Goal: Task Accomplishment & Management: Manage account settings

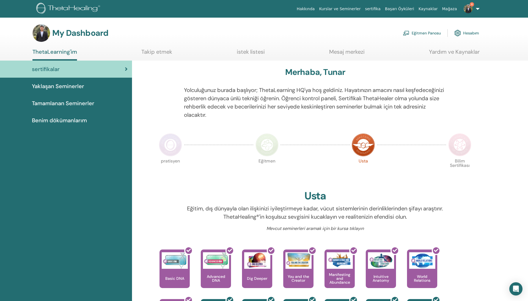
click at [414, 40] on div "My Dashboard Eğitmen Panosu Hesabım" at bounding box center [255, 33] width 447 height 18
click at [413, 35] on link "Eğitmen Panosu" at bounding box center [422, 33] width 38 height 12
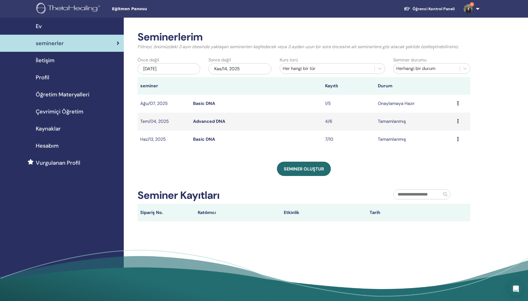
scroll to position [0, 0]
click at [175, 68] on div "[DATE]" at bounding box center [169, 68] width 63 height 11
click at [142, 84] on span "Previous Month" at bounding box center [142, 84] width 0 height 6
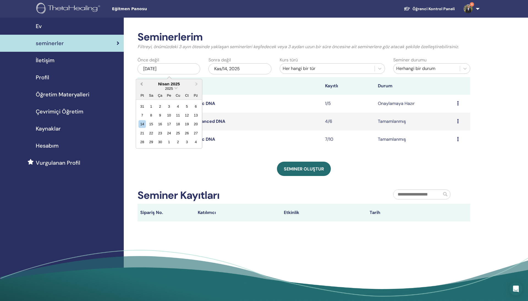
click at [142, 84] on span "Previous Month" at bounding box center [142, 84] width 0 height 6
click at [178, 116] on div "7" at bounding box center [177, 114] width 7 height 7
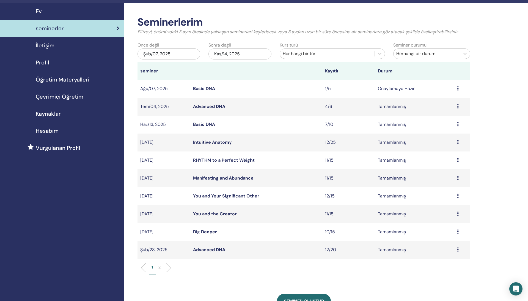
scroll to position [15, 0]
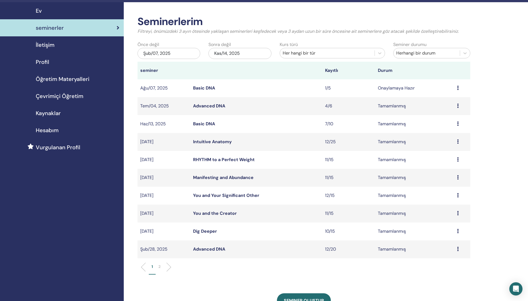
click at [160, 266] on p "2" at bounding box center [159, 266] width 2 height 6
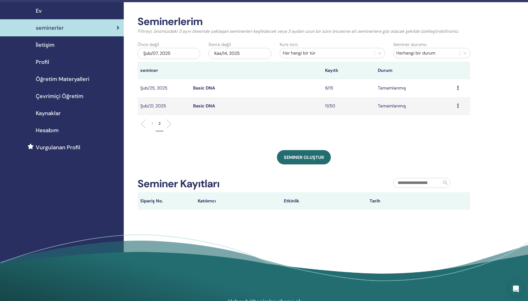
click at [153, 124] on li "1" at bounding box center [152, 125] width 7 height 11
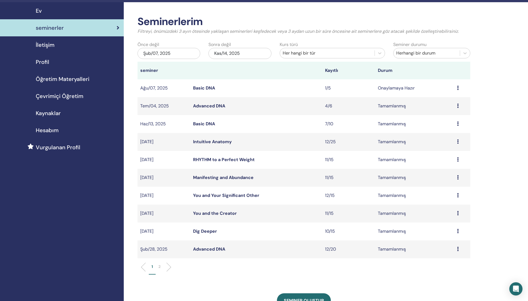
click at [227, 196] on link "You and Your Significant Other" at bounding box center [226, 195] width 66 height 6
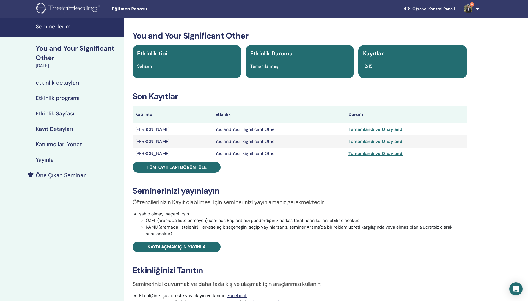
click at [59, 131] on h4 "Kayıt Detayları" at bounding box center [54, 128] width 37 height 7
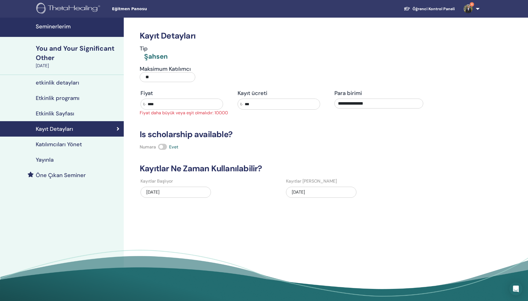
click at [67, 144] on h4 "Katılımcıları Yönet" at bounding box center [59, 144] width 46 height 7
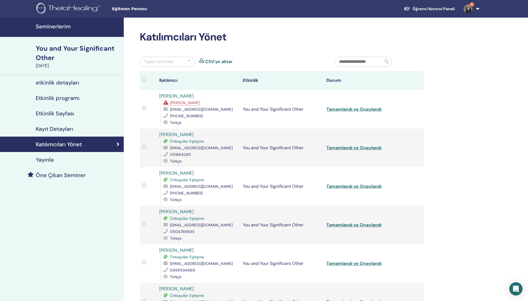
click at [60, 27] on h4 "Seminerlerim" at bounding box center [78, 26] width 85 height 7
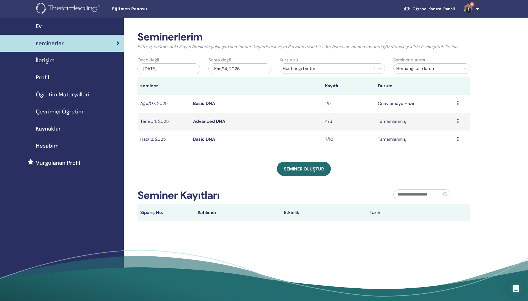
click at [514, 291] on icon "Open Intercom Messenger" at bounding box center [516, 288] width 6 height 7
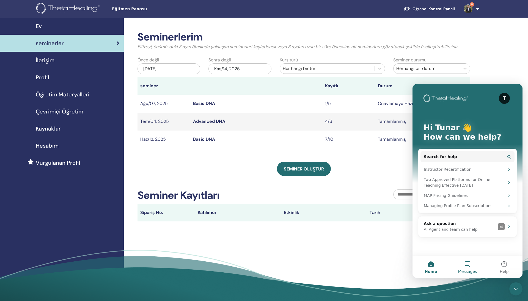
click at [471, 273] on span "Messages" at bounding box center [467, 271] width 19 height 4
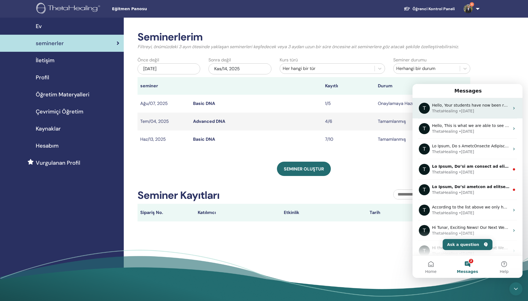
click at [465, 110] on div "• 6w ago" at bounding box center [466, 111] width 15 height 6
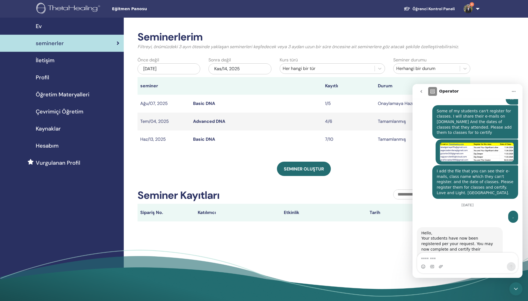
click at [457, 148] on img "Tunar says…" at bounding box center [477, 151] width 74 height 19
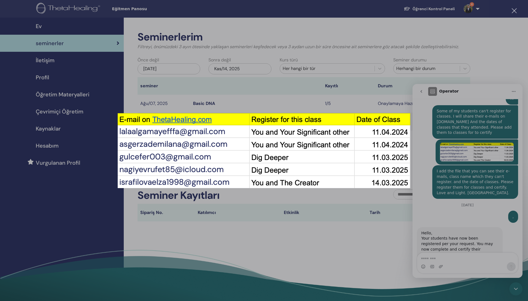
click at [436, 167] on div "Intercom messenger" at bounding box center [264, 150] width 528 height 301
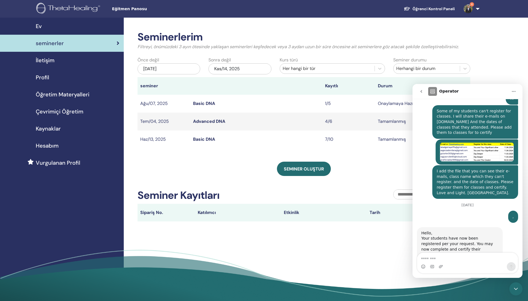
click at [174, 65] on div "[DATE]" at bounding box center [169, 68] width 63 height 11
click at [142, 83] on span "Previous Month" at bounding box center [142, 84] width 0 height 6
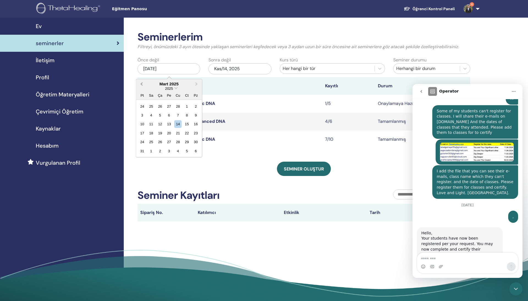
click at [142, 83] on span "Previous Month" at bounding box center [142, 84] width 0 height 6
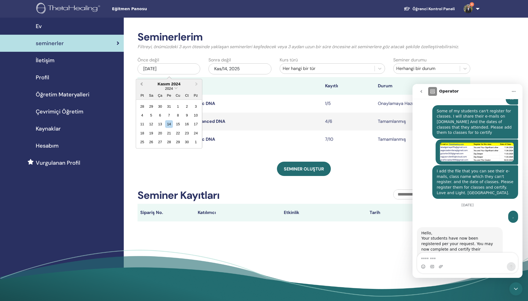
click at [142, 83] on span "Previous Month" at bounding box center [142, 84] width 0 height 6
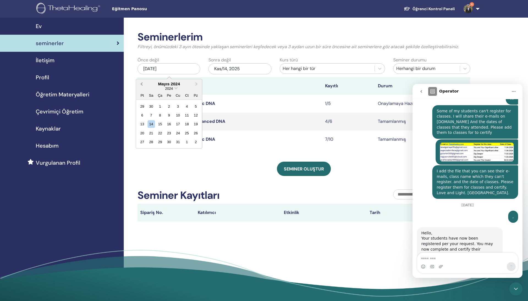
click at [142, 83] on span "Previous Month" at bounding box center [142, 84] width 0 height 6
click at [170, 126] on div "15" at bounding box center [168, 123] width 7 height 7
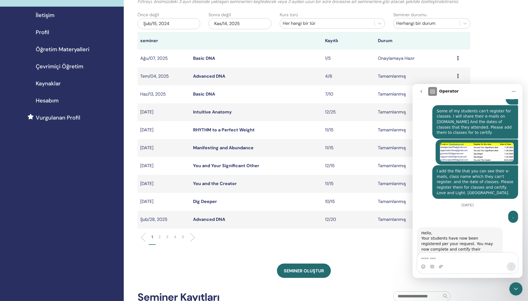
scroll to position [49, 0]
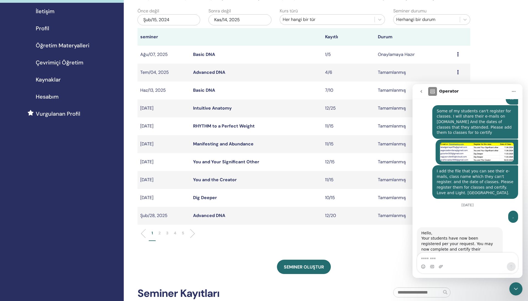
click at [166, 232] on li "3" at bounding box center [167, 235] width 8 height 11
click at [174, 233] on p "4" at bounding box center [175, 233] width 2 height 6
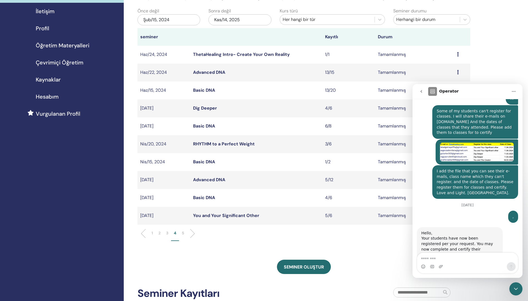
click at [204, 215] on link "You and Your Significant Other" at bounding box center [226, 215] width 66 height 6
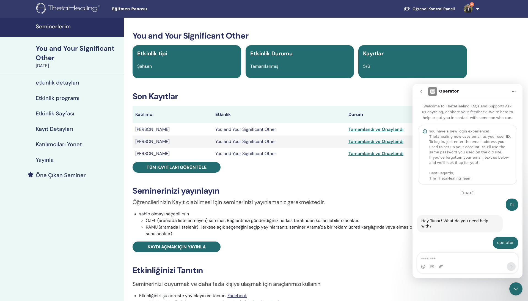
scroll to position [255, 0]
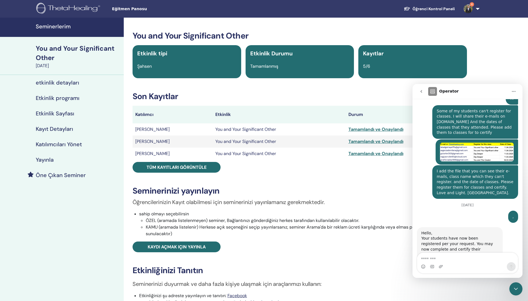
click at [60, 26] on h4 "Seminerlerim" at bounding box center [78, 26] width 85 height 7
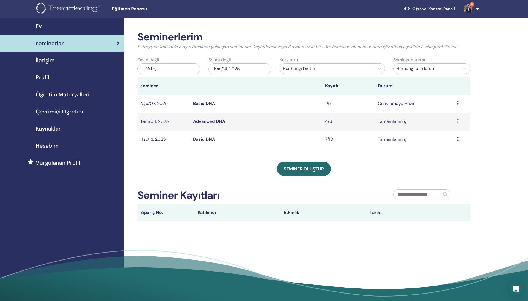
click at [171, 68] on div "[DATE]" at bounding box center [169, 68] width 63 height 11
click at [141, 82] on button "Previous Month" at bounding box center [141, 83] width 9 height 9
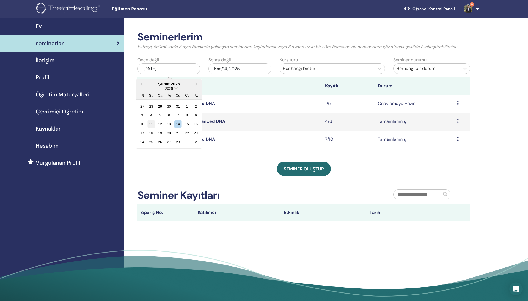
click at [153, 120] on div "11" at bounding box center [150, 123] width 7 height 7
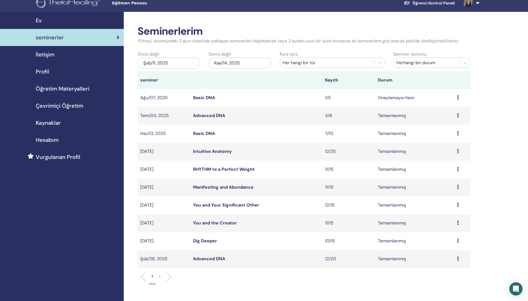
scroll to position [10, 0]
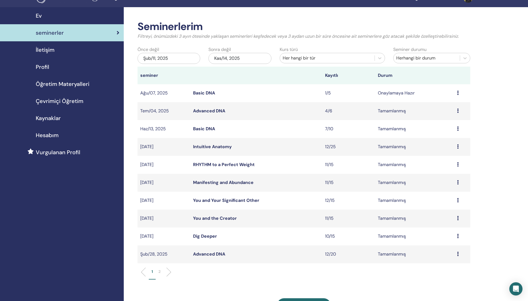
click at [229, 200] on link "You and Your Significant Other" at bounding box center [226, 200] width 66 height 6
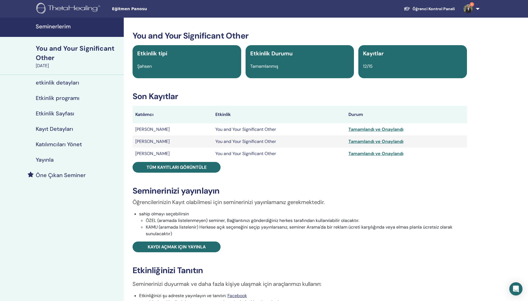
click at [70, 141] on h4 "Katılımcıları Yönet" at bounding box center [59, 144] width 46 height 7
click at [65, 19] on link "Seminerlerim" at bounding box center [62, 27] width 124 height 19
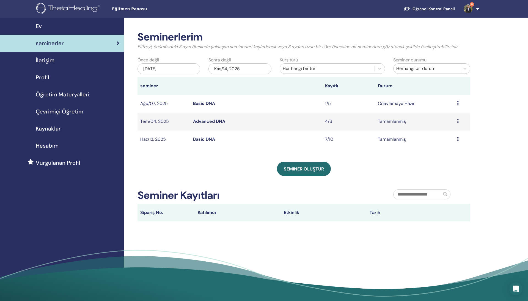
click at [157, 75] on div "Önce değil [DATE] Sonra değil Kas/14, 2025" at bounding box center [204, 67] width 142 height 20
click at [160, 72] on div "[DATE]" at bounding box center [169, 68] width 63 height 11
click at [146, 83] on div "Mayıs 2025" at bounding box center [169, 83] width 66 height 5
click at [145, 83] on button "Previous Month" at bounding box center [141, 83] width 9 height 9
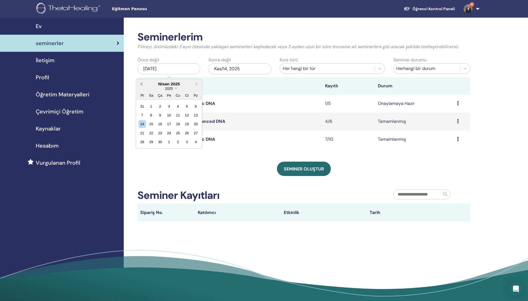
click at [145, 83] on button "Previous Month" at bounding box center [141, 83] width 9 height 9
click at [144, 87] on button "Previous Month" at bounding box center [141, 83] width 9 height 9
click at [152, 130] on div "21" at bounding box center [150, 132] width 7 height 7
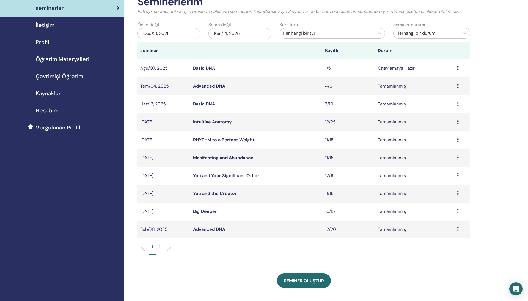
scroll to position [52, 0]
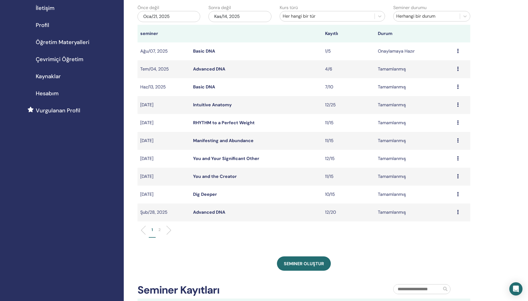
click at [208, 173] on link "You and the Creator" at bounding box center [215, 176] width 44 height 6
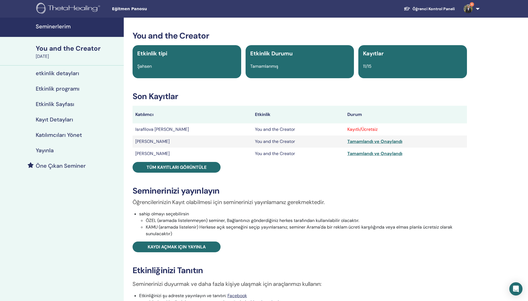
click at [79, 131] on h4 "Katılımcıları Yönet" at bounding box center [59, 134] width 46 height 7
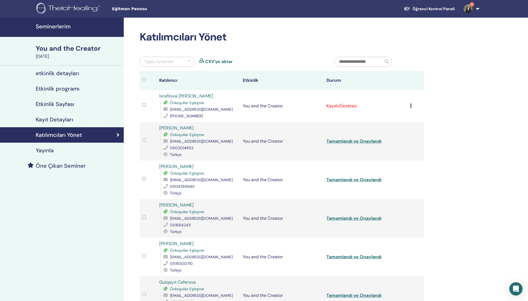
click at [64, 28] on h4 "Seminerlerim" at bounding box center [78, 26] width 85 height 7
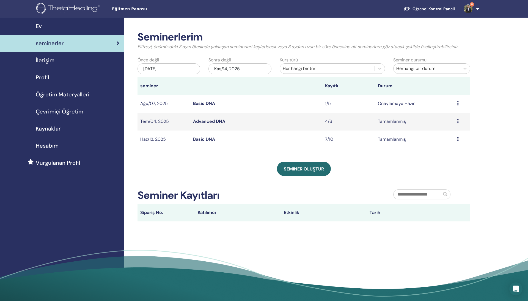
click at [166, 69] on div "[DATE]" at bounding box center [169, 68] width 63 height 11
click at [141, 84] on button "Previous Month" at bounding box center [141, 83] width 9 height 9
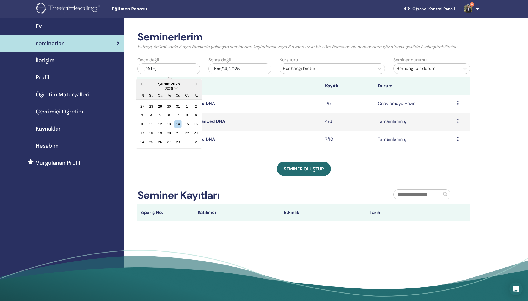
click at [141, 84] on button "Previous Month" at bounding box center [141, 83] width 9 height 9
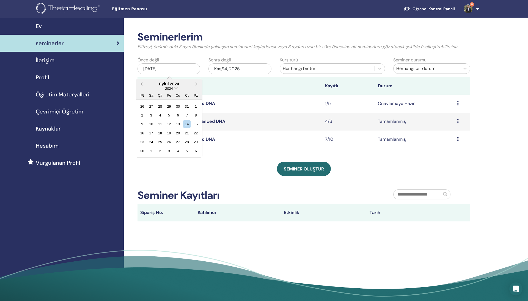
click at [141, 84] on button "Previous Month" at bounding box center [141, 83] width 9 height 9
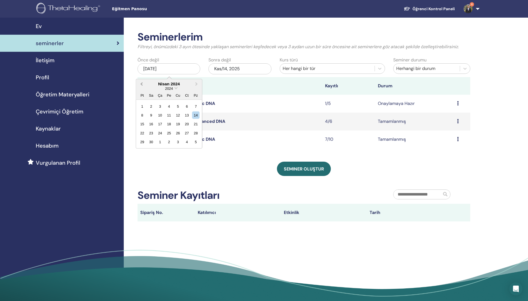
click at [141, 84] on button "Previous Month" at bounding box center [141, 83] width 9 height 9
click at [142, 84] on span "Previous Month" at bounding box center [142, 84] width 0 height 6
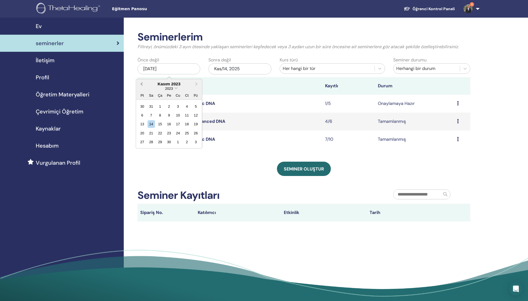
click at [139, 82] on button "Previous Month" at bounding box center [141, 83] width 9 height 9
click at [140, 82] on button "Previous Month" at bounding box center [141, 83] width 9 height 9
click at [158, 116] on div "6" at bounding box center [159, 114] width 7 height 7
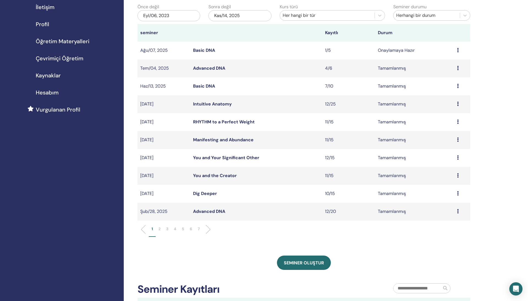
scroll to position [59, 0]
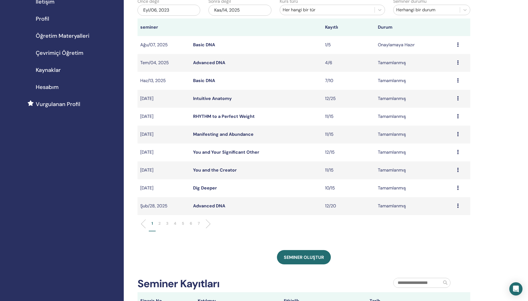
click at [190, 223] on p "6" at bounding box center [191, 223] width 2 height 6
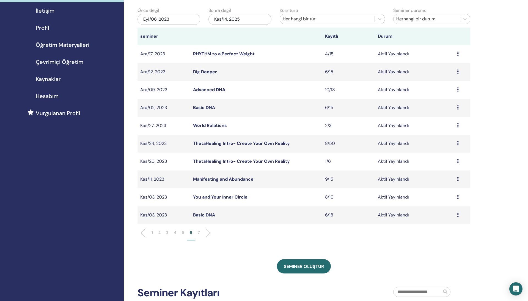
scroll to position [48, 0]
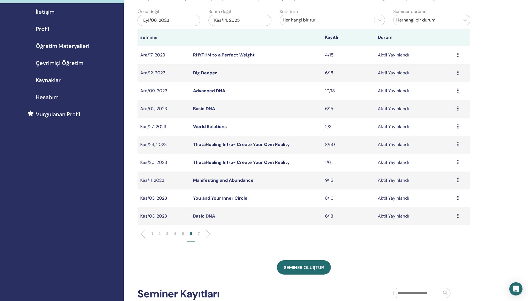
click at [182, 233] on p "5" at bounding box center [183, 233] width 2 height 6
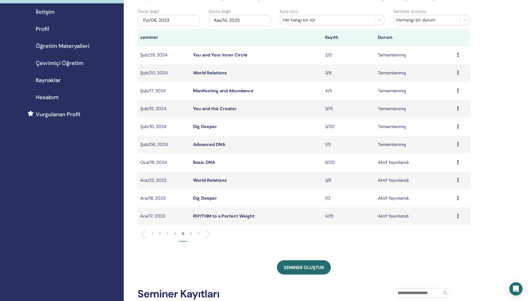
click at [175, 234] on p "4" at bounding box center [175, 233] width 2 height 6
click at [183, 232] on p "5" at bounding box center [183, 233] width 2 height 6
click at [176, 244] on div "1 2 3 4 5 6 7" at bounding box center [303, 236] width 341 height 22
click at [175, 233] on p "4" at bounding box center [175, 233] width 2 height 6
click at [205, 182] on link "Advanced DNA" at bounding box center [209, 180] width 32 height 6
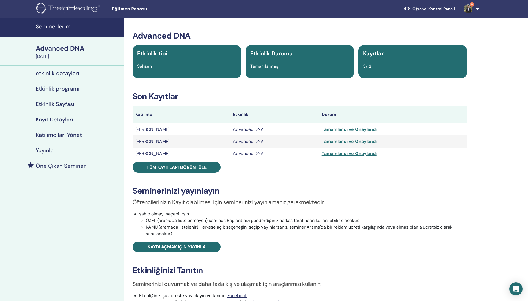
click at [73, 28] on h4 "Seminerlerim" at bounding box center [78, 26] width 85 height 7
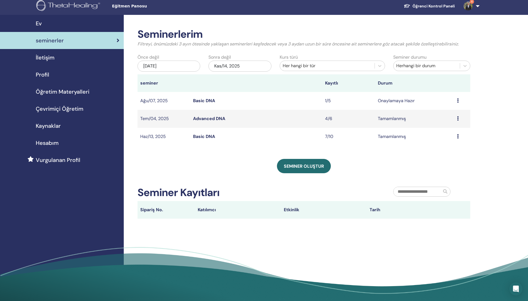
scroll to position [3, 0]
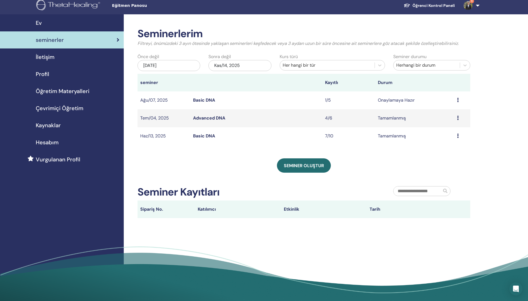
click at [172, 66] on div "[DATE]" at bounding box center [169, 65] width 63 height 11
click at [142, 76] on button "Previous Month" at bounding box center [141, 80] width 9 height 9
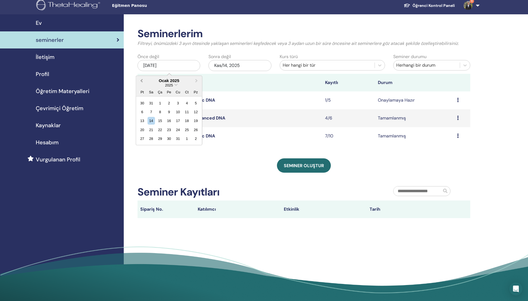
click at [142, 76] on button "Previous Month" at bounding box center [141, 80] width 9 height 9
click at [155, 112] on div "3" at bounding box center [150, 111] width 7 height 7
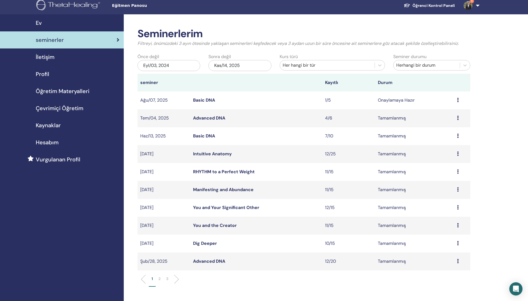
scroll to position [29, 0]
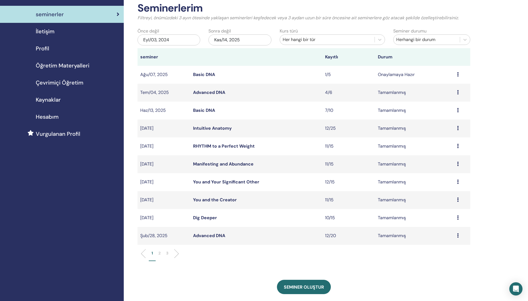
click at [205, 235] on link "Advanced DNA" at bounding box center [209, 235] width 32 height 6
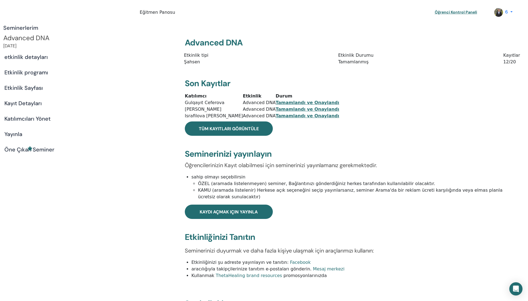
click at [63, 80] on link "Etkinlik programı" at bounding box center [88, 72] width 176 height 15
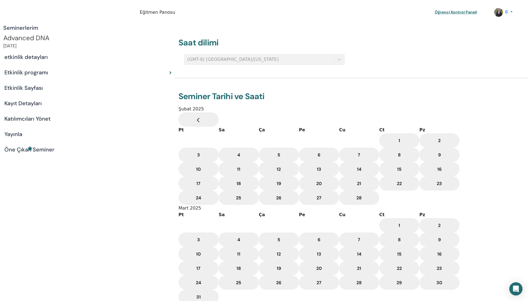
click at [80, 91] on div "Etkinlik Sayfası" at bounding box center [87, 87] width 167 height 7
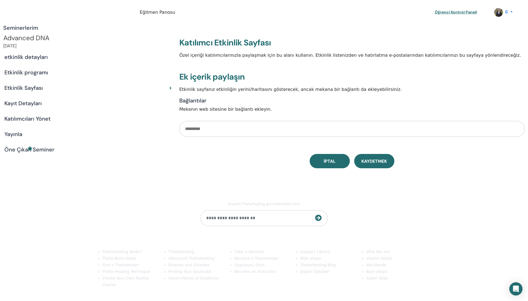
click at [81, 106] on div "Kayıt Detayları" at bounding box center [87, 103] width 167 height 7
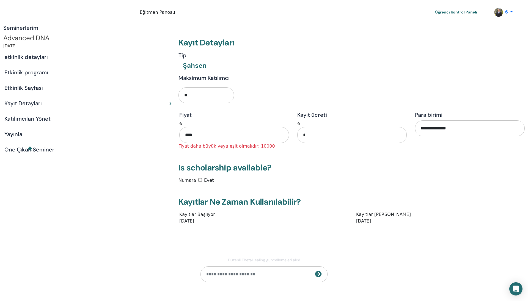
click at [87, 126] on link "Katılımcıları Yönet" at bounding box center [88, 118] width 176 height 15
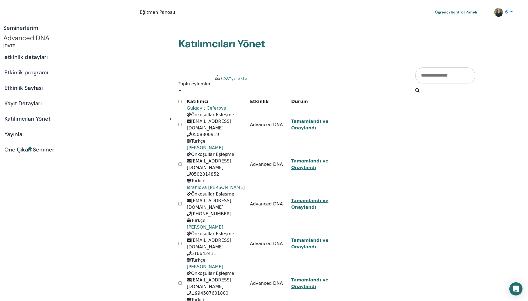
click at [42, 25] on h4 "Seminerlerim" at bounding box center [87, 27] width 169 height 7
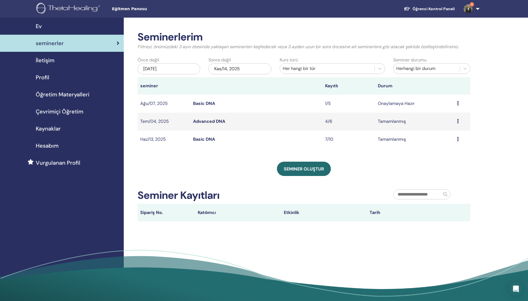
click at [162, 70] on div "[DATE]" at bounding box center [169, 68] width 63 height 11
click at [141, 82] on button "Previous Month" at bounding box center [141, 83] width 9 height 9
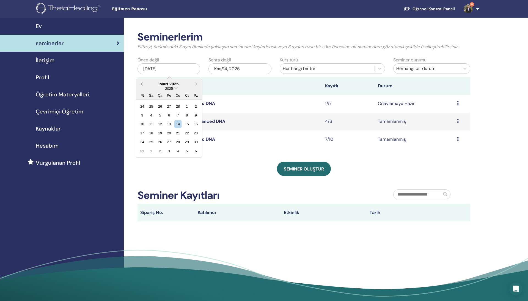
click at [141, 82] on button "Previous Month" at bounding box center [141, 83] width 9 height 9
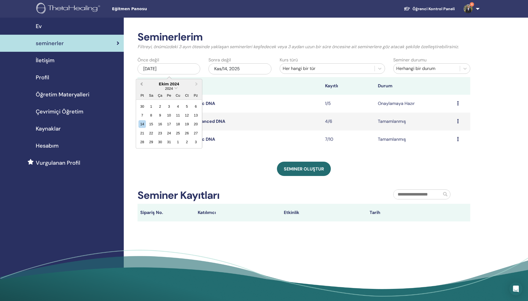
click at [141, 82] on button "Previous Month" at bounding box center [141, 83] width 9 height 9
click at [151, 116] on div "4" at bounding box center [150, 114] width 7 height 7
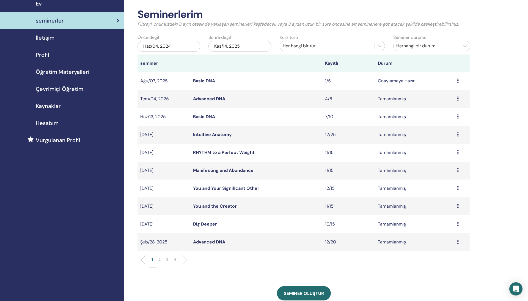
scroll to position [70, 0]
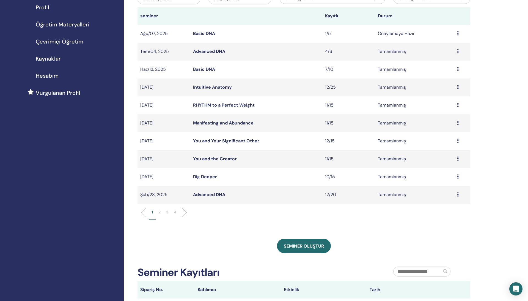
click at [169, 213] on li "3" at bounding box center [167, 214] width 8 height 11
click at [174, 211] on p "4" at bounding box center [175, 212] width 2 height 6
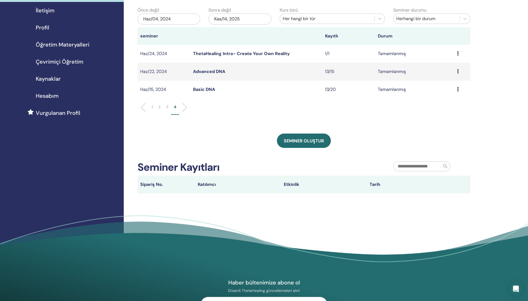
scroll to position [44, 0]
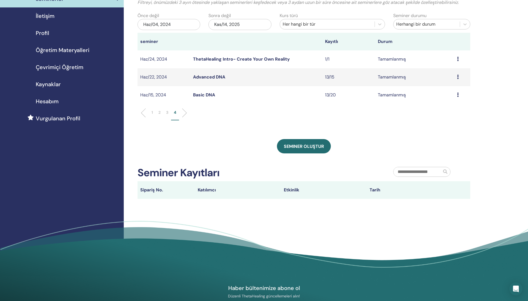
click at [206, 76] on link "Advanced DNA" at bounding box center [209, 77] width 32 height 6
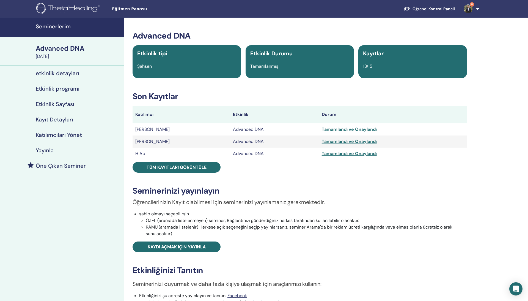
click at [61, 29] on h4 "Seminerlerim" at bounding box center [78, 26] width 85 height 7
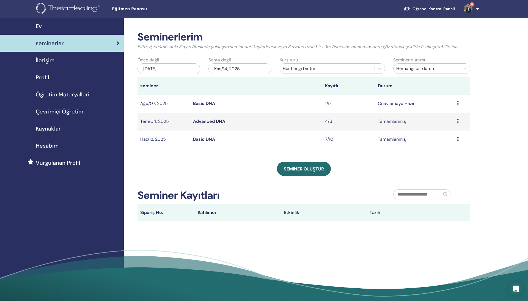
click at [170, 83] on th "seminer" at bounding box center [164, 86] width 53 height 18
click at [170, 65] on div "[DATE]" at bounding box center [169, 68] width 63 height 11
click at [140, 83] on button "Previous Month" at bounding box center [141, 83] width 9 height 9
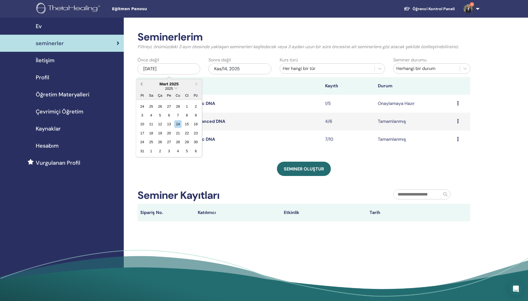
click at [140, 83] on button "Previous Month" at bounding box center [141, 83] width 9 height 9
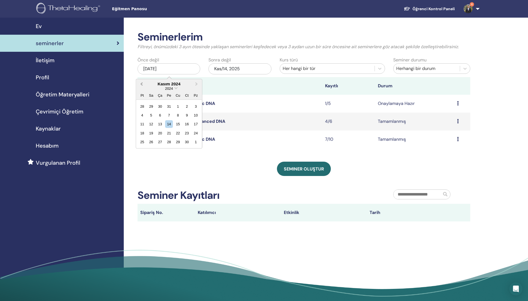
click at [140, 83] on button "Previous Month" at bounding box center [141, 83] width 9 height 9
click at [168, 114] on div "5" at bounding box center [168, 114] width 7 height 7
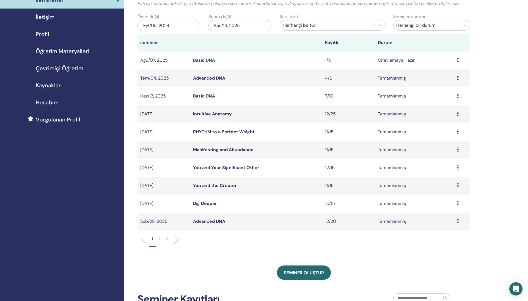
scroll to position [46, 0]
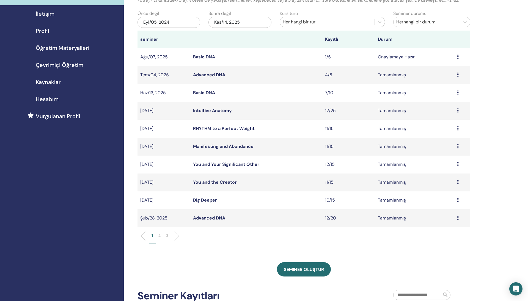
click at [212, 183] on link "You and the Creator" at bounding box center [215, 182] width 44 height 6
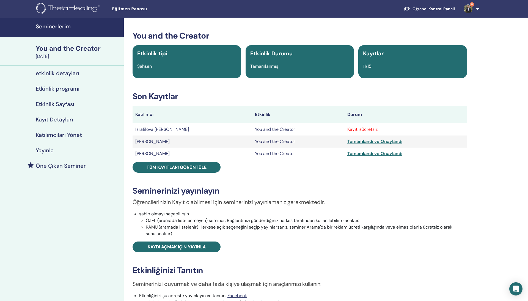
click at [68, 128] on link "Katılımcıları Yönet" at bounding box center [62, 134] width 124 height 15
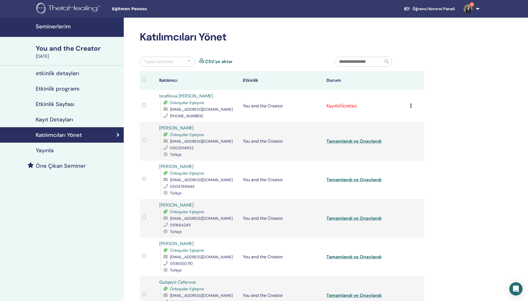
click at [409, 106] on td "Kaydı İptal Et Otomatik onaylama Ücretli Olarak İşaretle Ödenmemiş olarak işare…" at bounding box center [415, 106] width 17 height 32
click at [411, 107] on icon at bounding box center [411, 105] width 2 height 4
click at [402, 152] on p "Tamamlayın ve Onaylayın" at bounding box center [409, 153] width 54 height 7
click at [73, 27] on h4 "Seminerlerim" at bounding box center [78, 26] width 85 height 7
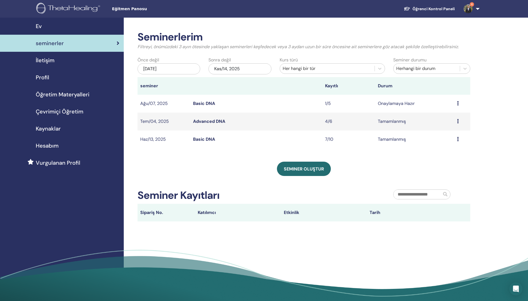
click at [175, 73] on div "[DATE]" at bounding box center [169, 68] width 63 height 11
click at [142, 86] on button "Previous Month" at bounding box center [141, 83] width 9 height 9
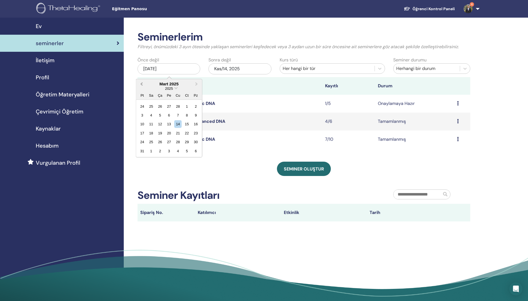
click at [142, 86] on button "Previous Month" at bounding box center [141, 83] width 9 height 9
click at [153, 112] on div "7" at bounding box center [150, 114] width 7 height 7
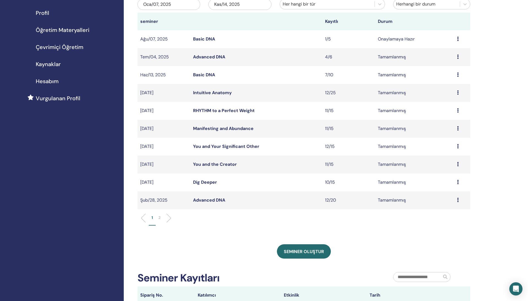
scroll to position [70, 0]
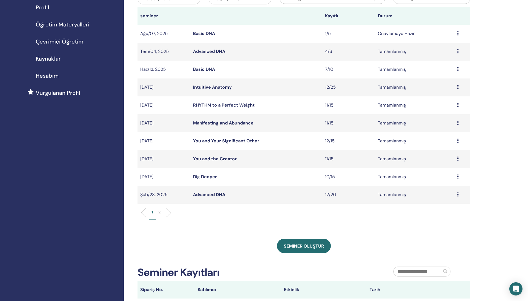
click at [157, 212] on li "2" at bounding box center [160, 214] width 8 height 11
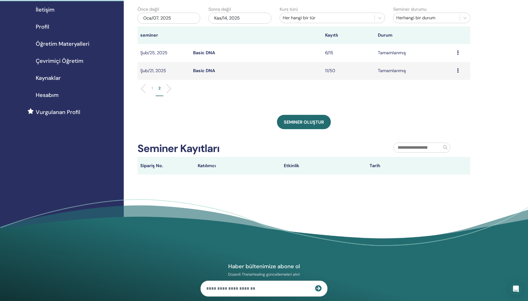
scroll to position [45, 0]
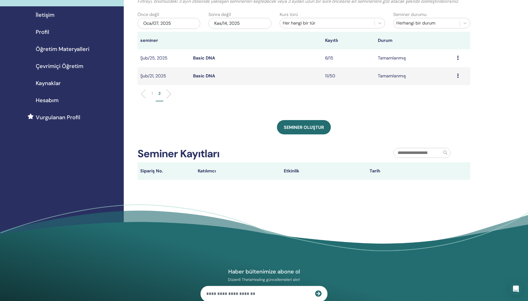
click at [207, 74] on link "Basic DNA" at bounding box center [204, 76] width 22 height 6
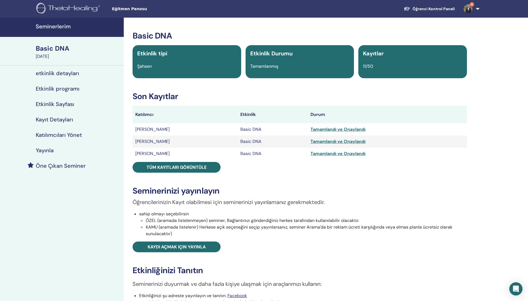
click at [65, 99] on link "Etkinlik Sayfası" at bounding box center [62, 103] width 124 height 15
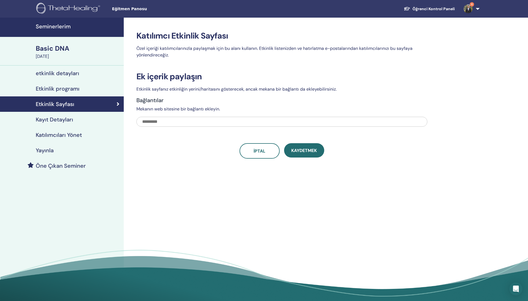
click at [66, 133] on h4 "Katılımcıları Yönet" at bounding box center [59, 134] width 46 height 7
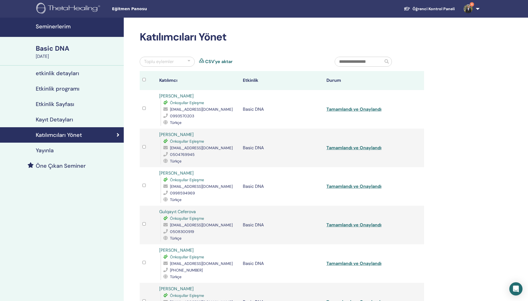
click at [62, 24] on h4 "Seminerlerim" at bounding box center [78, 26] width 85 height 7
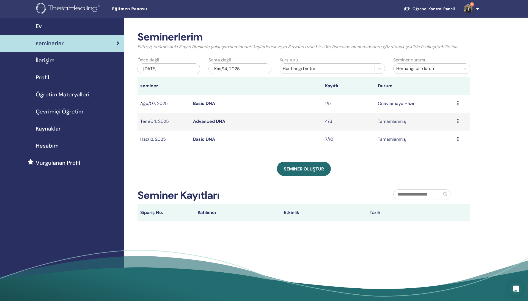
click at [178, 66] on div "[DATE]" at bounding box center [169, 68] width 63 height 11
click at [142, 85] on button "Previous Month" at bounding box center [141, 83] width 9 height 9
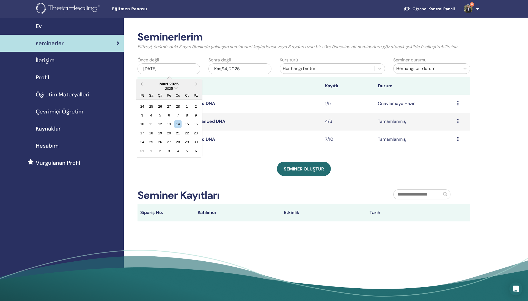
click at [142, 85] on button "Previous Month" at bounding box center [141, 83] width 9 height 9
click at [151, 114] on div "3" at bounding box center [150, 114] width 7 height 7
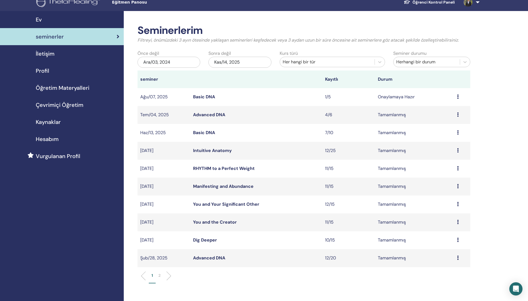
scroll to position [20, 0]
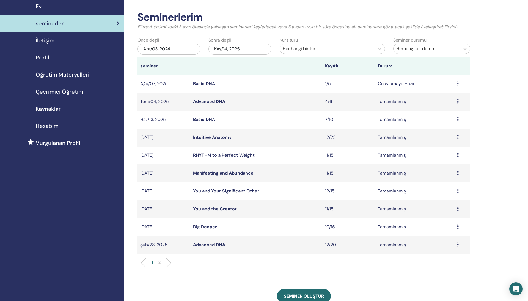
click at [159, 263] on p "2" at bounding box center [159, 262] width 2 height 6
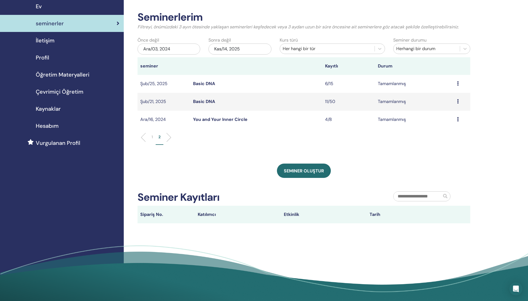
click at [202, 101] on link "Basic DNA" at bounding box center [204, 101] width 22 height 6
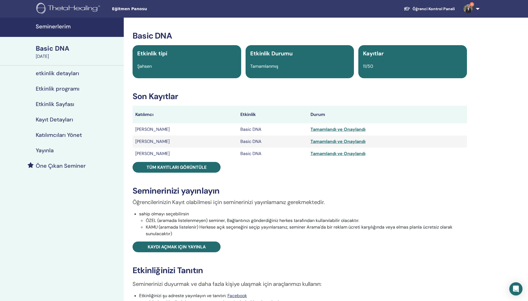
click at [62, 28] on h4 "Seminerlerim" at bounding box center [78, 26] width 85 height 7
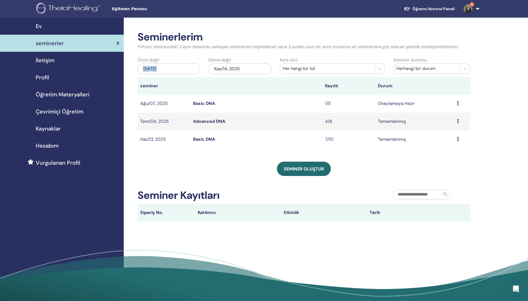
click at [157, 65] on div "[DATE]" at bounding box center [169, 68] width 63 height 11
click at [142, 85] on button "Previous Month" at bounding box center [141, 83] width 9 height 9
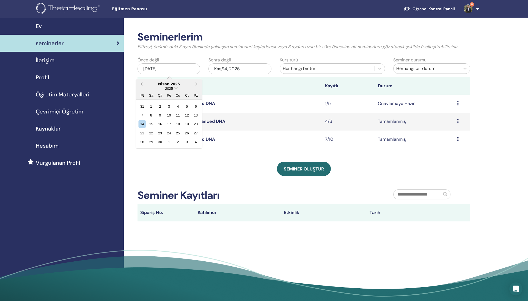
click at [142, 85] on button "Previous Month" at bounding box center [141, 83] width 9 height 9
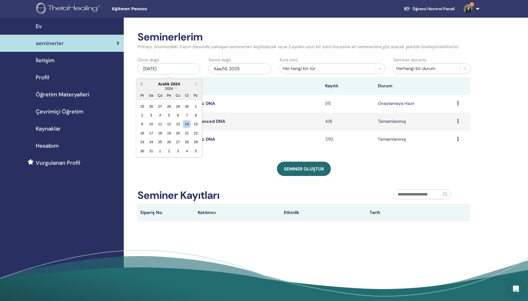
click at [142, 85] on button "Previous Month" at bounding box center [141, 83] width 9 height 9
click at [168, 122] on div "15" at bounding box center [168, 123] width 7 height 7
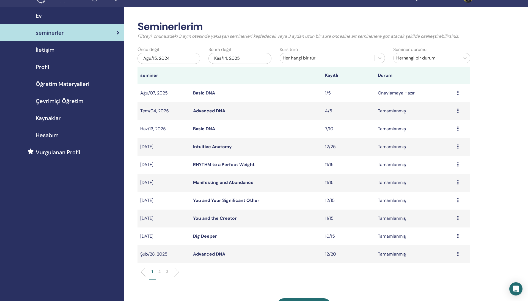
scroll to position [13, 0]
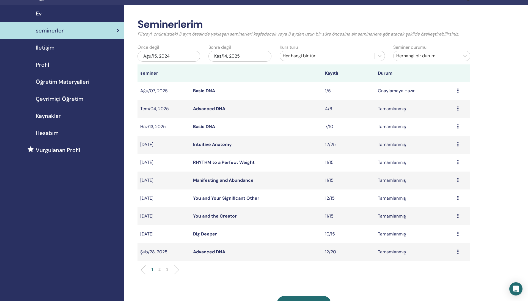
click at [166, 269] on p "3" at bounding box center [167, 269] width 2 height 6
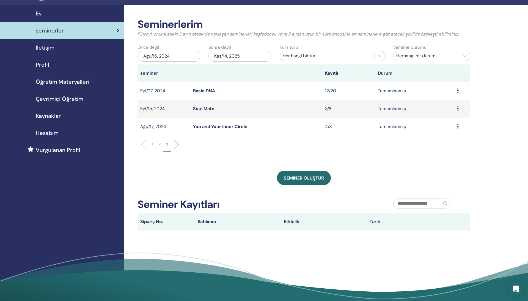
click at [160, 145] on p "2" at bounding box center [159, 144] width 2 height 6
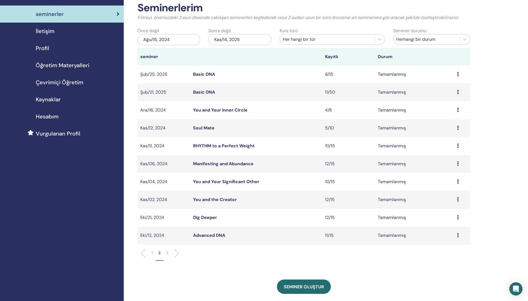
scroll to position [32, 0]
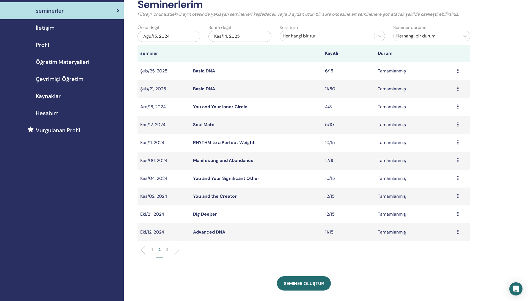
click at [216, 181] on link "You and Your Significant Other" at bounding box center [226, 178] width 66 height 6
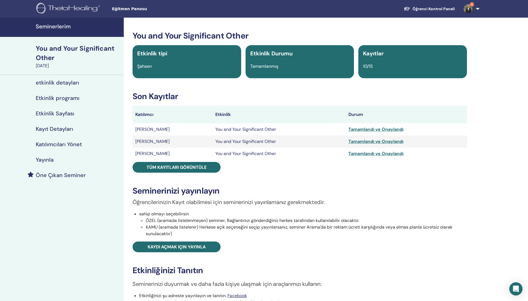
click at [78, 96] on h4 "Etkinlik programı" at bounding box center [58, 98] width 44 height 7
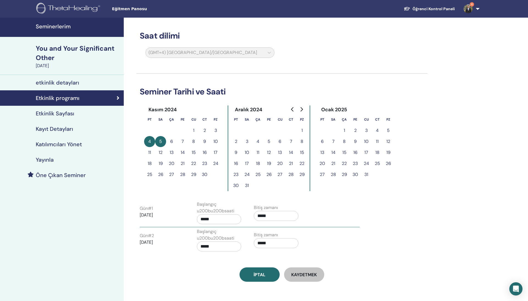
click at [84, 113] on div "Etkinlik Sayfası" at bounding box center [61, 113] width 115 height 7
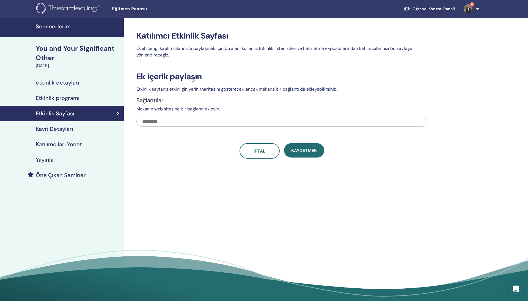
click at [86, 123] on link "Kayıt Detayları" at bounding box center [62, 128] width 124 height 15
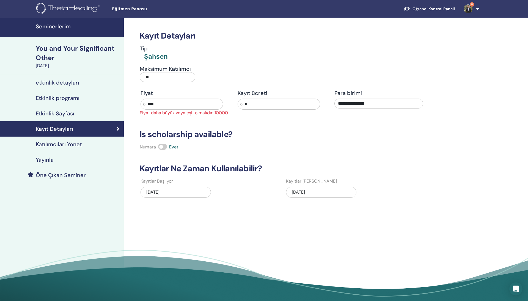
click at [83, 142] on div "Katılımcıları Yönet" at bounding box center [61, 144] width 115 height 7
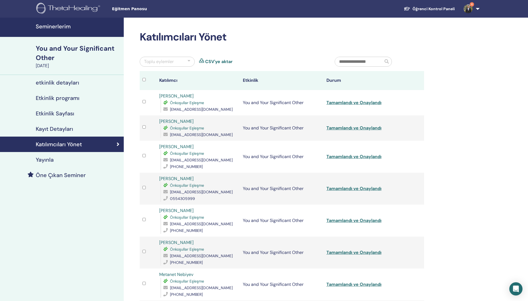
click at [186, 121] on link "Lala Algamayeva" at bounding box center [176, 121] width 34 height 6
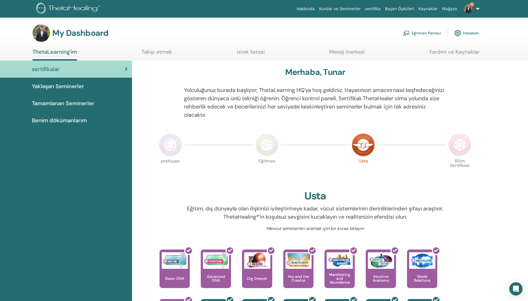
click at [416, 29] on link "Eğitmen Panosu" at bounding box center [422, 33] width 38 height 12
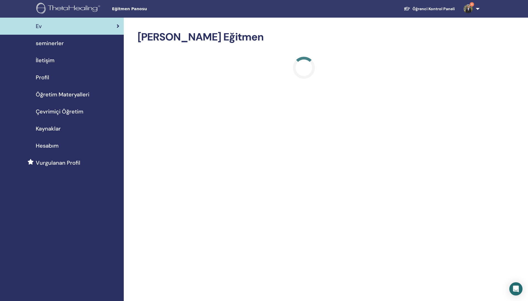
click at [100, 59] on div "İletişim" at bounding box center [61, 60] width 115 height 8
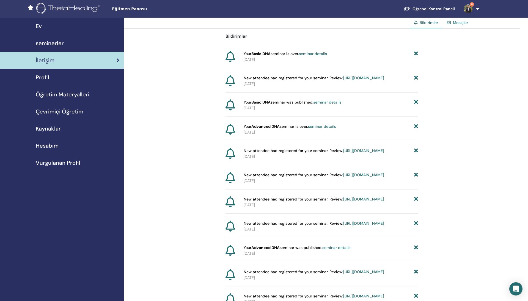
click at [97, 47] on link "seminerler" at bounding box center [62, 43] width 124 height 17
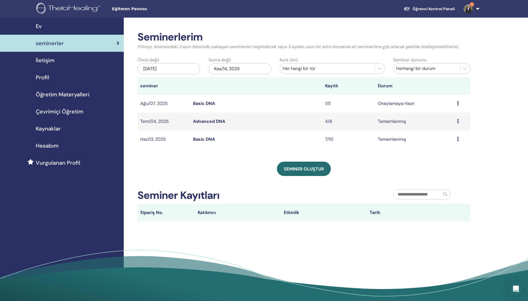
click at [183, 68] on div "[DATE]" at bounding box center [169, 68] width 63 height 11
click at [144, 85] on button "Previous Month" at bounding box center [141, 83] width 9 height 9
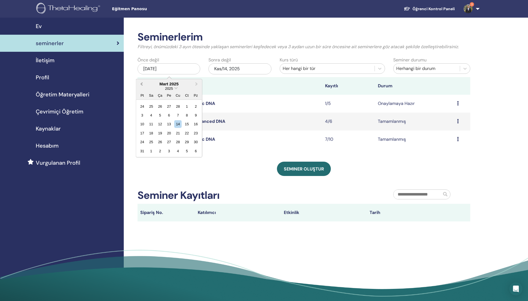
click at [144, 85] on button "Previous Month" at bounding box center [141, 83] width 9 height 9
click at [145, 85] on button "Previous Month" at bounding box center [141, 83] width 9 height 9
click at [161, 123] on div "15" at bounding box center [159, 123] width 7 height 7
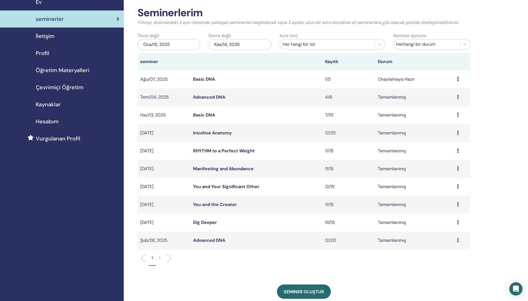
scroll to position [25, 0]
click at [204, 221] on link "Dig Deeper" at bounding box center [205, 222] width 24 height 6
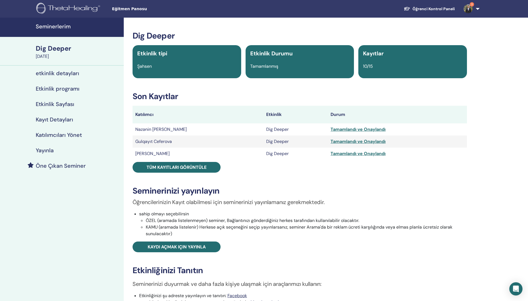
click at [69, 90] on h4 "Etkinlik programı" at bounding box center [58, 88] width 44 height 7
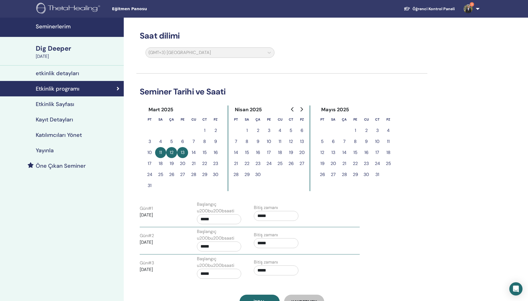
click at [67, 131] on h4 "Katılımcıları Yönet" at bounding box center [59, 134] width 46 height 7
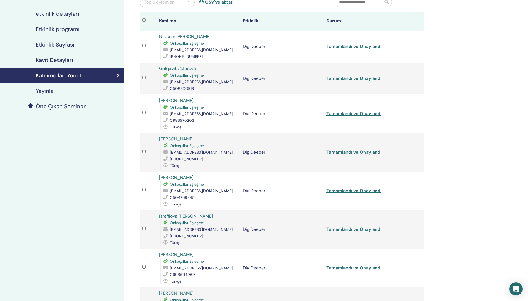
scroll to position [70, 0]
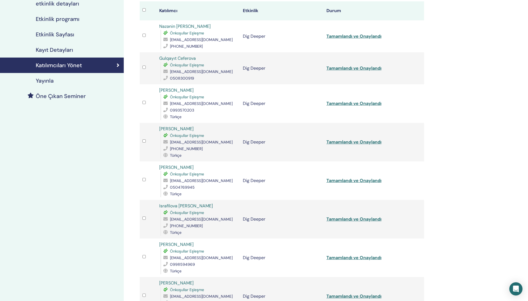
click at [179, 167] on link "Jala Khalilova" at bounding box center [176, 167] width 34 height 6
click at [516, 293] on div "Open Intercom Messenger" at bounding box center [516, 288] width 15 height 15
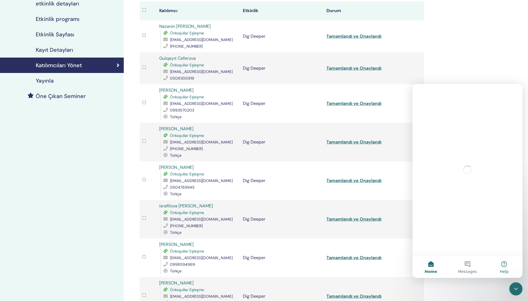
scroll to position [0, 0]
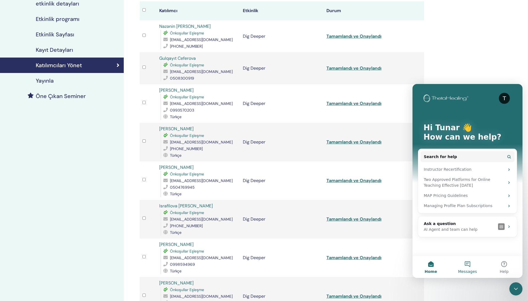
click at [471, 271] on span "Messages" at bounding box center [467, 271] width 19 height 4
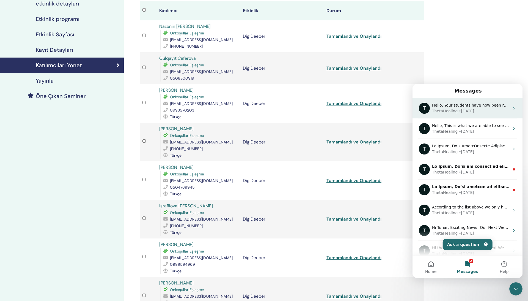
click at [474, 111] on div "• 6w ago" at bounding box center [466, 111] width 15 height 6
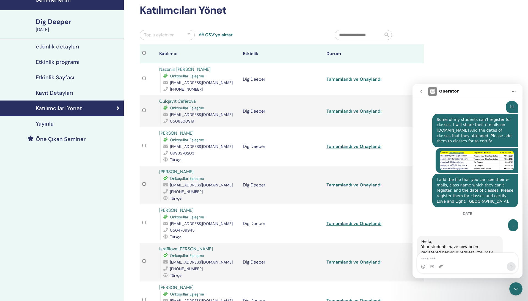
scroll to position [255, 0]
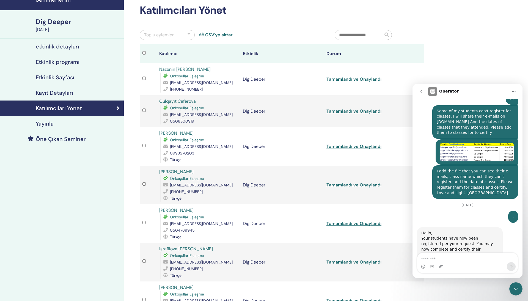
click at [481, 145] on img "Tunar says…" at bounding box center [477, 151] width 74 height 19
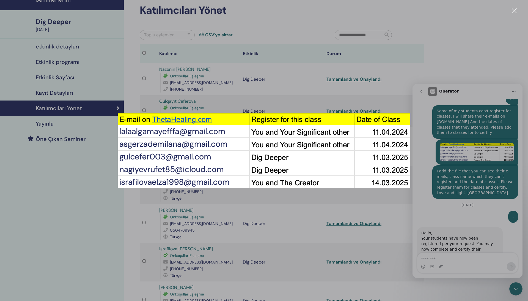
click at [354, 203] on div "Intercom messenger" at bounding box center [264, 150] width 528 height 301
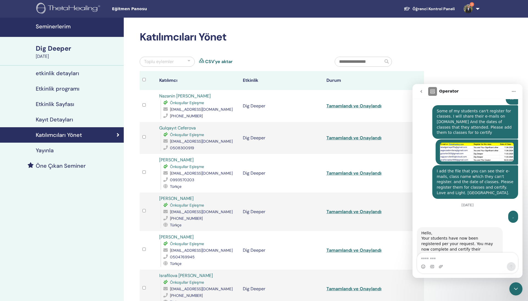
click at [376, 71] on th "Durum" at bounding box center [366, 80] width 84 height 19
click at [224, 43] on h2 "Katılımcıları Yönet" at bounding box center [282, 37] width 284 height 13
click at [419, 105] on div "Some of my students can't register for classes. I will share their e-mails on t…" at bounding box center [467, 122] width 101 height 34
click at [419, 94] on button "go back" at bounding box center [421, 91] width 10 height 10
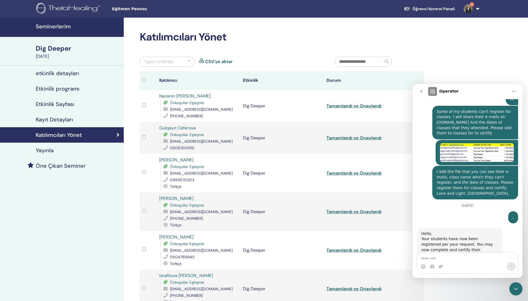
scroll to position [0, 0]
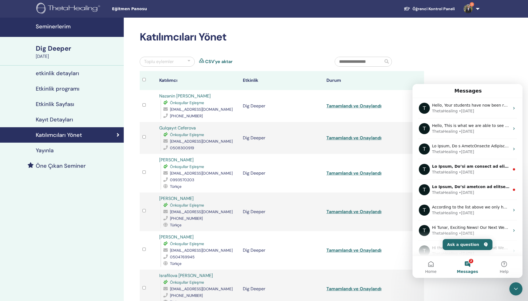
click at [521, 288] on div "Close Intercom Messenger" at bounding box center [515, 288] width 13 height 13
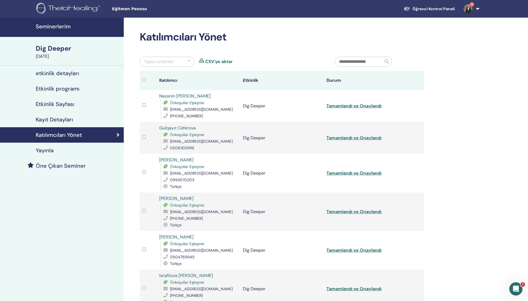
click at [62, 33] on link "Seminerlerim" at bounding box center [62, 27] width 124 height 19
